Goal: Task Accomplishment & Management: Manage account settings

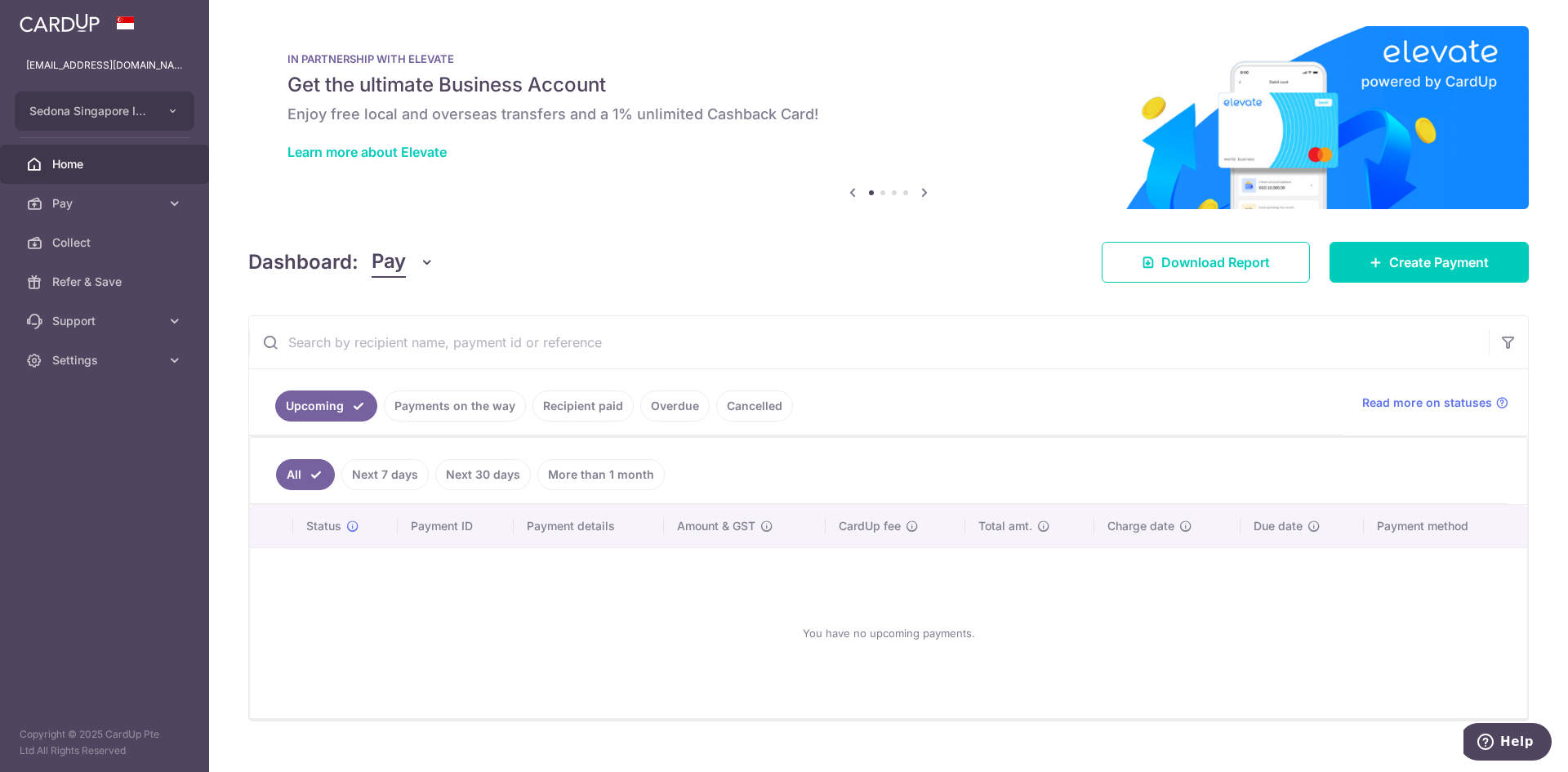
click at [554, 411] on link "Recipient paid" at bounding box center [583, 406] width 101 height 31
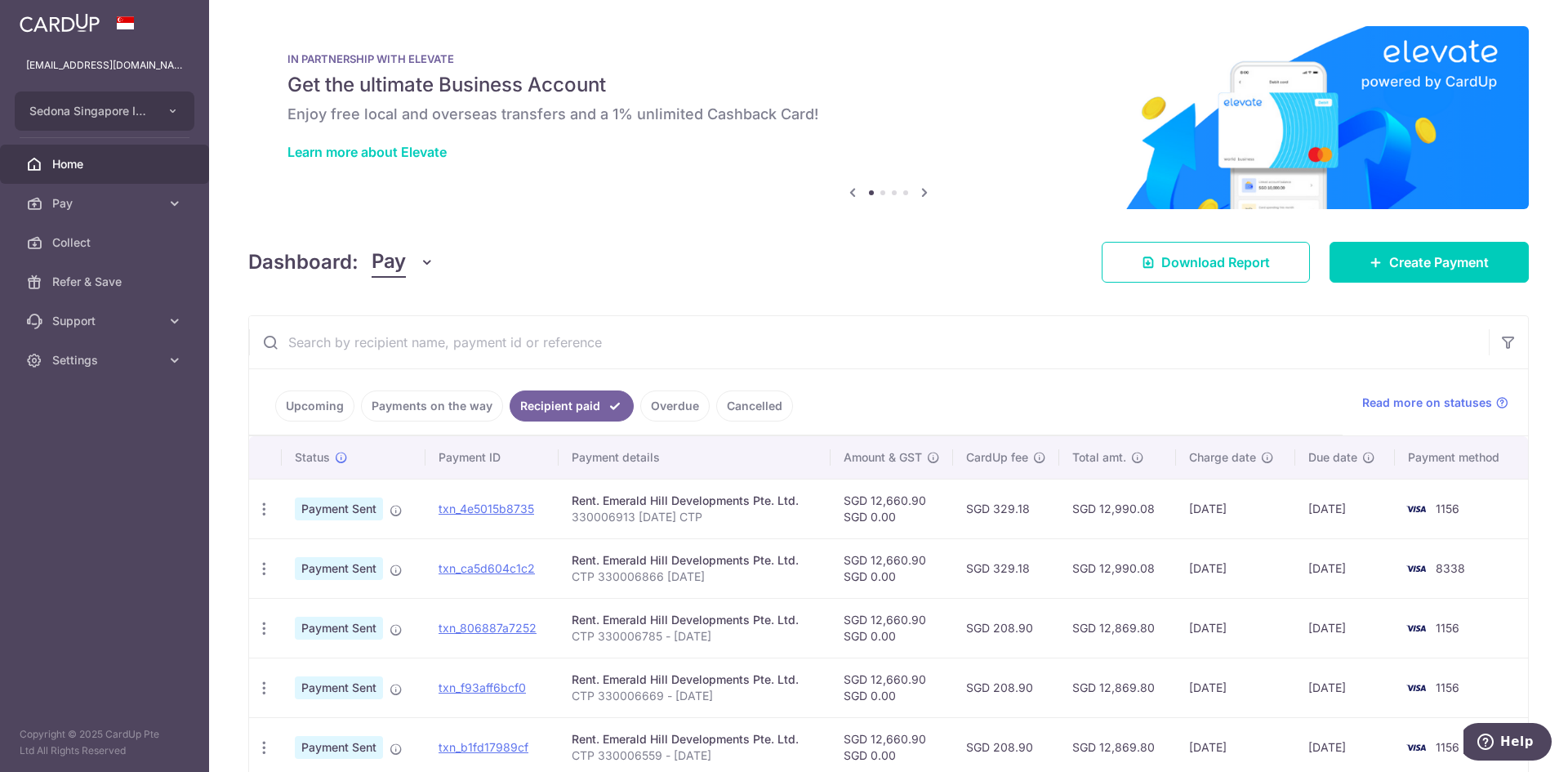
click at [689, 407] on link "Overdue" at bounding box center [674, 406] width 69 height 31
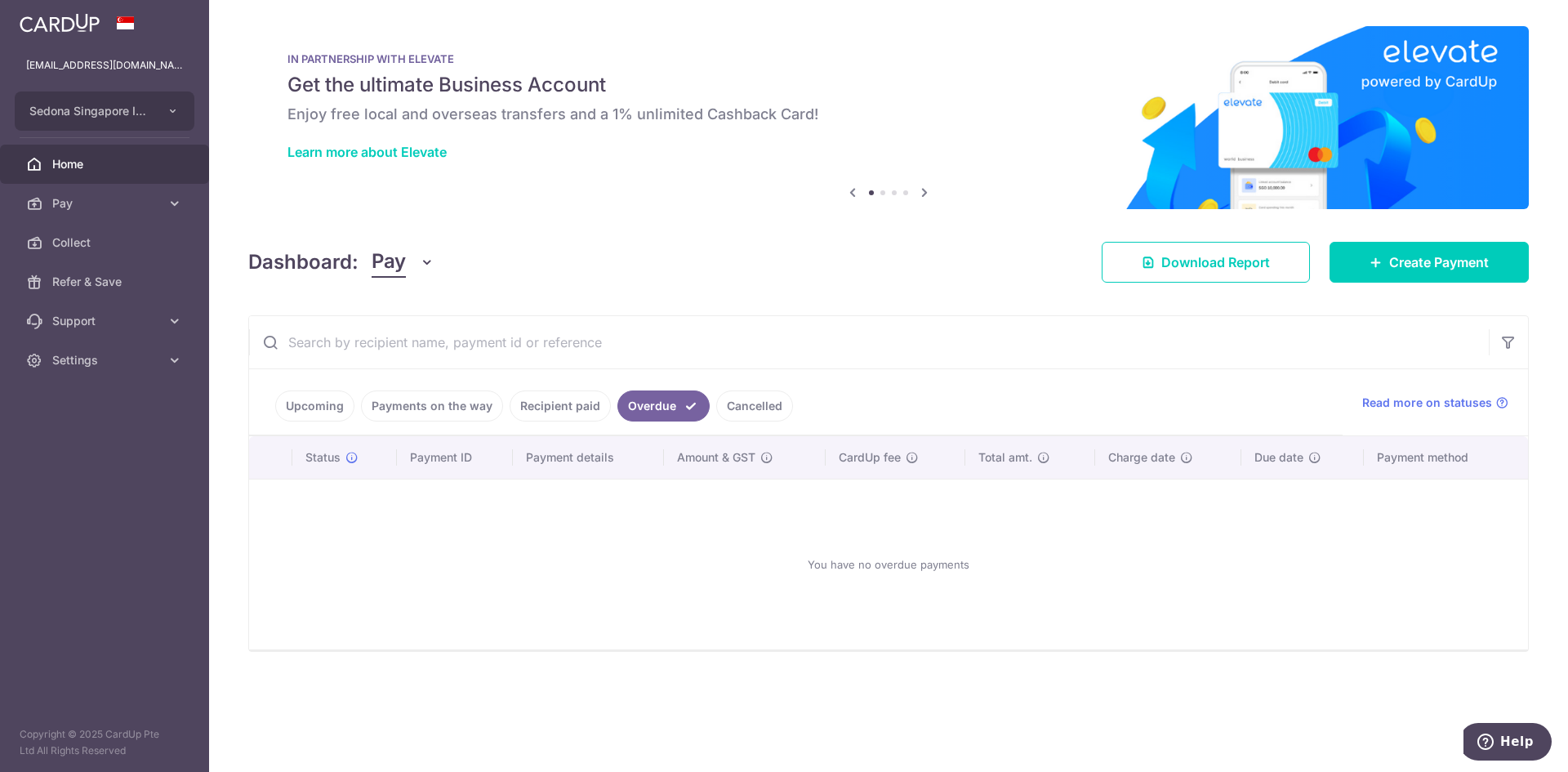
click at [742, 395] on link "Cancelled" at bounding box center [754, 406] width 77 height 31
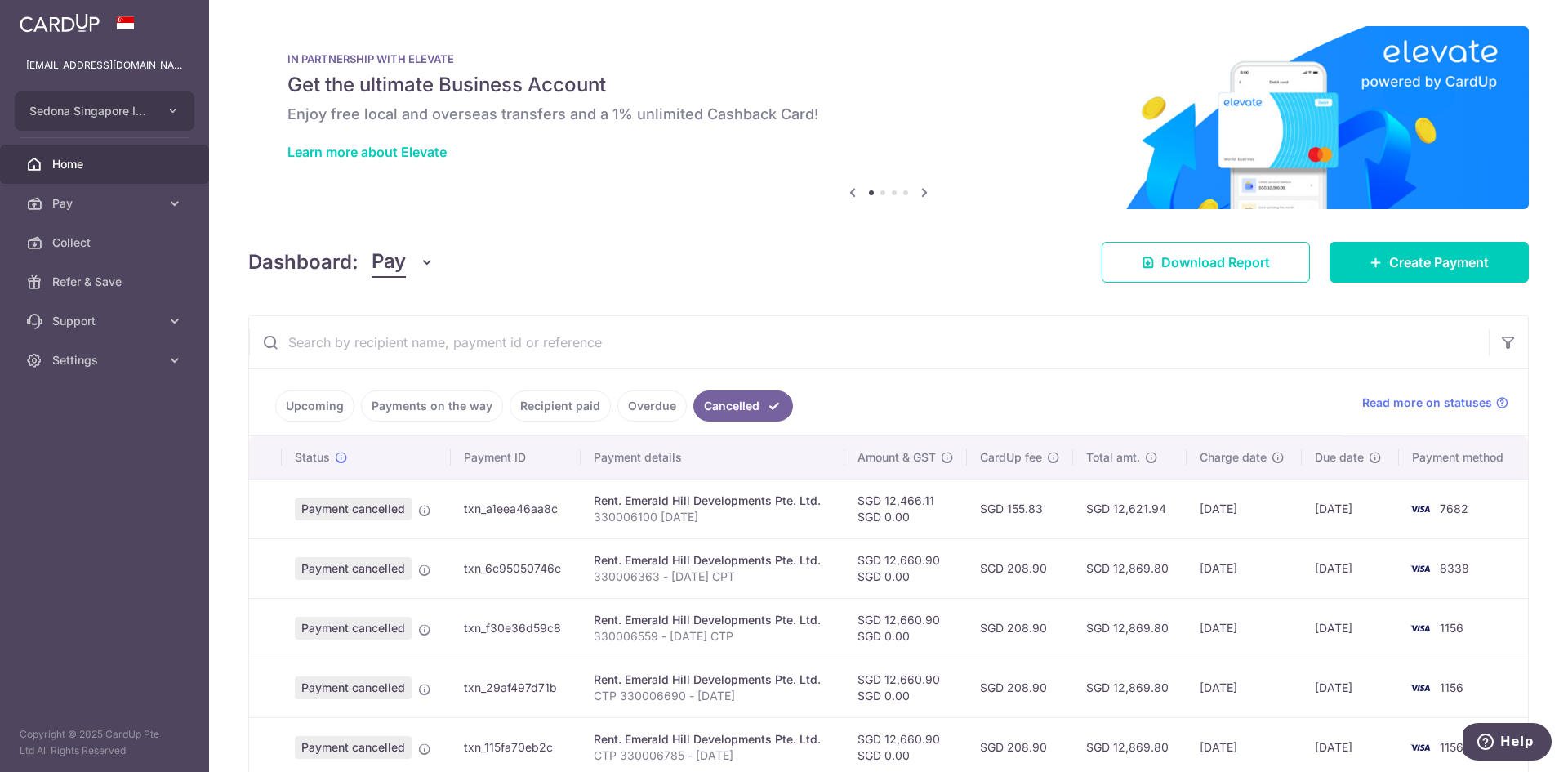
click at [921, 376] on ul "Upcoming Payments on the way Recipient paid Overdue Cancelled" at bounding box center [796, 402] width 1094 height 66
click at [141, 361] on span "Settings" at bounding box center [106, 361] width 108 height 17
click at [77, 441] on span "Logout" at bounding box center [106, 439] width 108 height 17
